Goal: Task Accomplishment & Management: Use online tool/utility

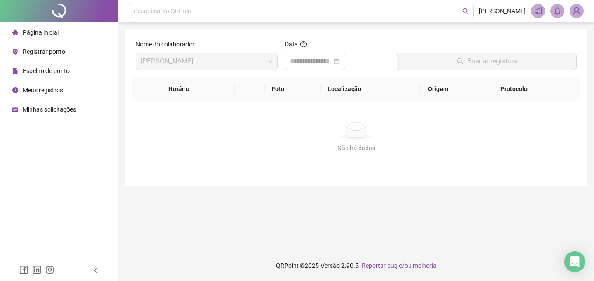
click at [63, 39] on li "Página inicial" at bounding box center [59, 33] width 114 height 18
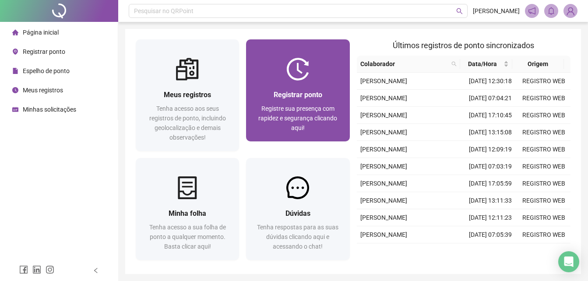
click at [309, 112] on span "Registre sua presença com rapidez e segurança clicando aqui!" at bounding box center [297, 118] width 79 height 26
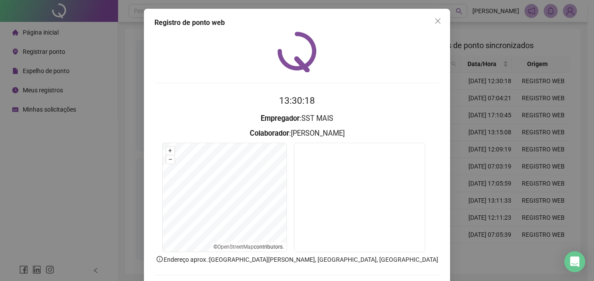
scroll to position [42, 0]
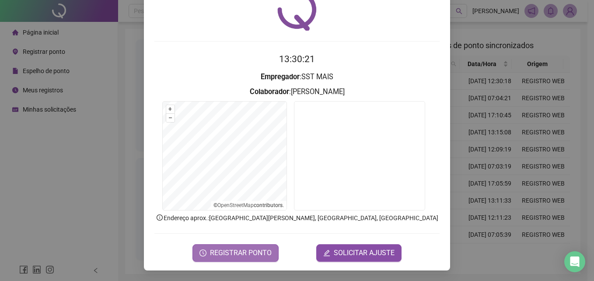
click at [239, 251] on span "REGISTRAR PONTO" at bounding box center [241, 253] width 62 height 11
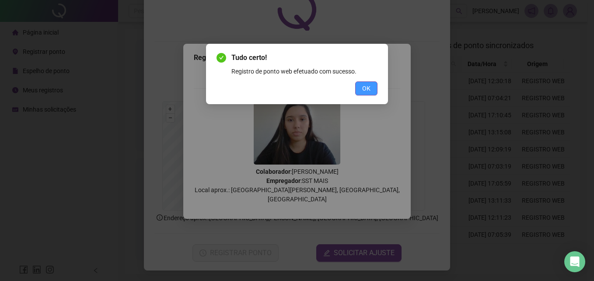
drag, startPoint x: 360, startPoint y: 83, endPoint x: 379, endPoint y: 88, distance: 19.4
click at [361, 84] on button "OK" at bounding box center [366, 88] width 22 height 14
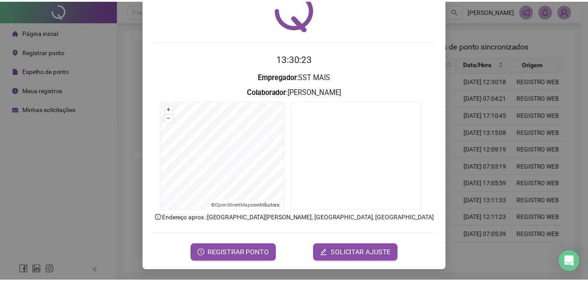
scroll to position [0, 0]
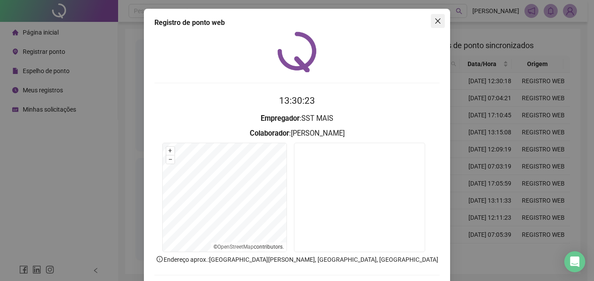
click at [435, 19] on icon "close" at bounding box center [438, 21] width 7 height 7
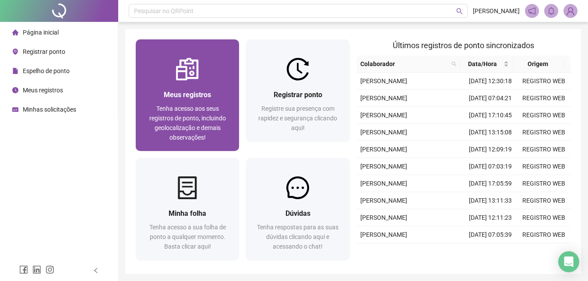
click at [173, 106] on span "Tenha acesso aos seus registros de ponto, incluindo geolocalização e demais obs…" at bounding box center [187, 123] width 77 height 36
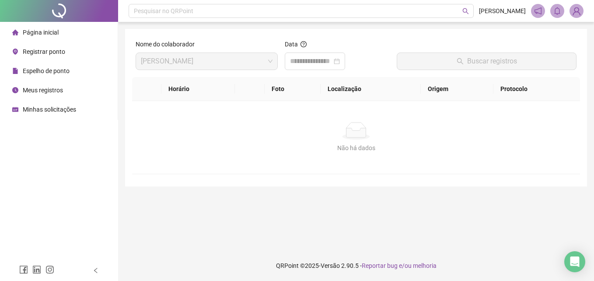
click at [68, 27] on li "Página inicial" at bounding box center [59, 33] width 114 height 18
